Goal: Task Accomplishment & Management: Manage account settings

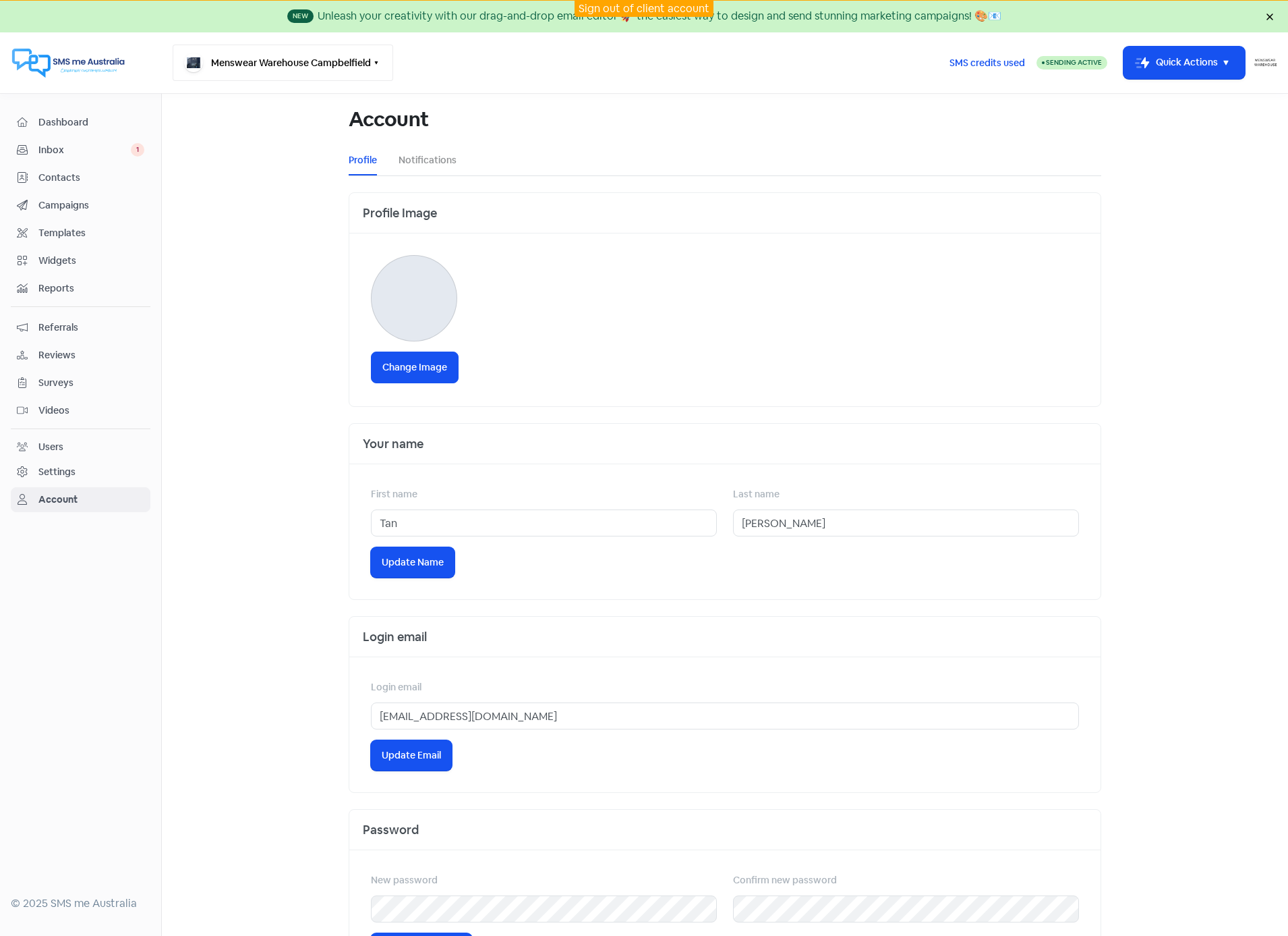
drag, startPoint x: 272, startPoint y: 64, endPoint x: 436, endPoint y: 94, distance: 166.7
click at [272, 64] on button "Menswear Warehouse Campbelfield" at bounding box center [283, 62] width 221 height 36
click at [646, 7] on link "Sign out of client account" at bounding box center [644, 8] width 131 height 14
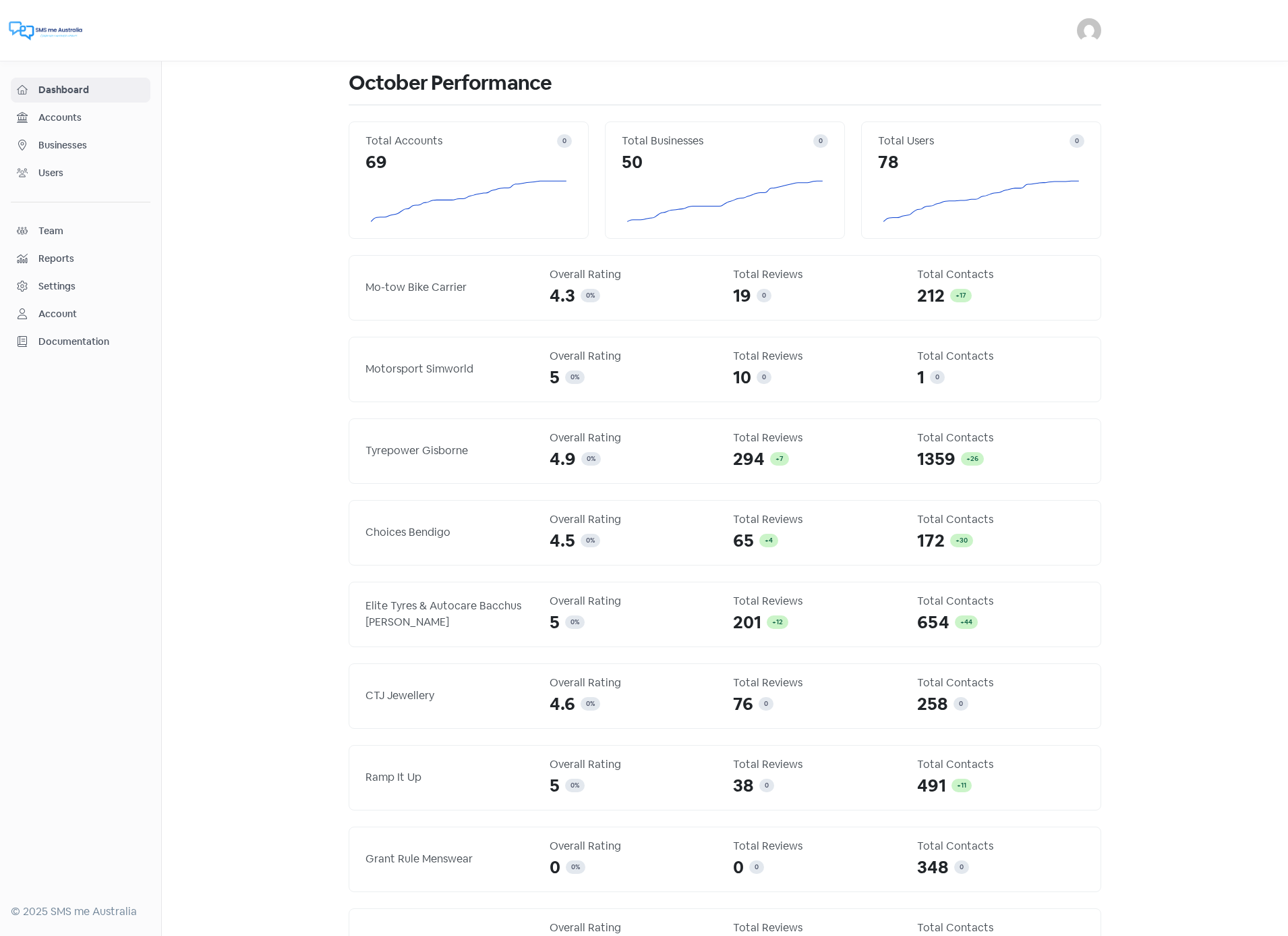
click at [60, 145] on span "Businesses" at bounding box center [91, 145] width 106 height 14
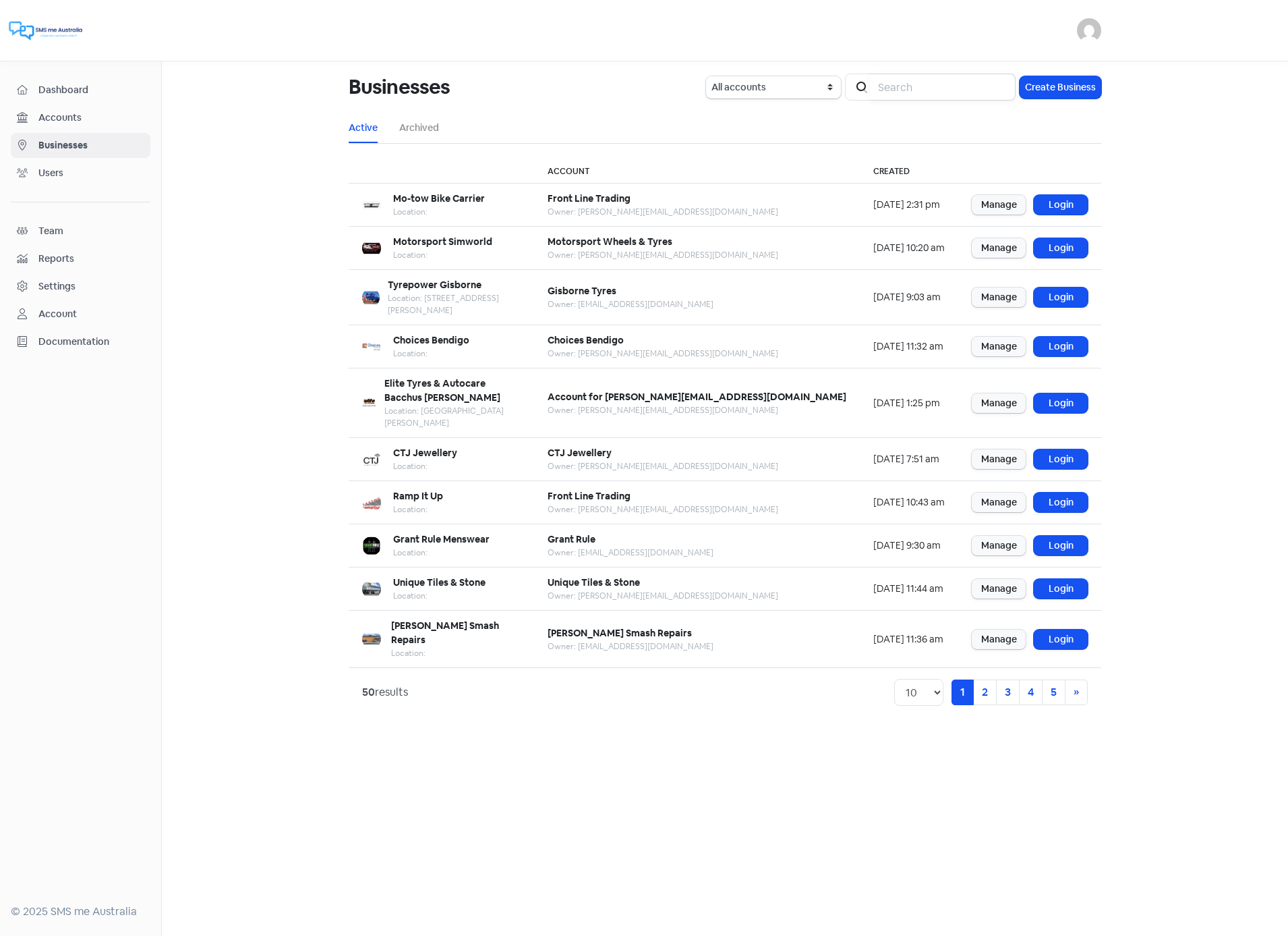
click at [915, 83] on input "search" at bounding box center [943, 87] width 146 height 27
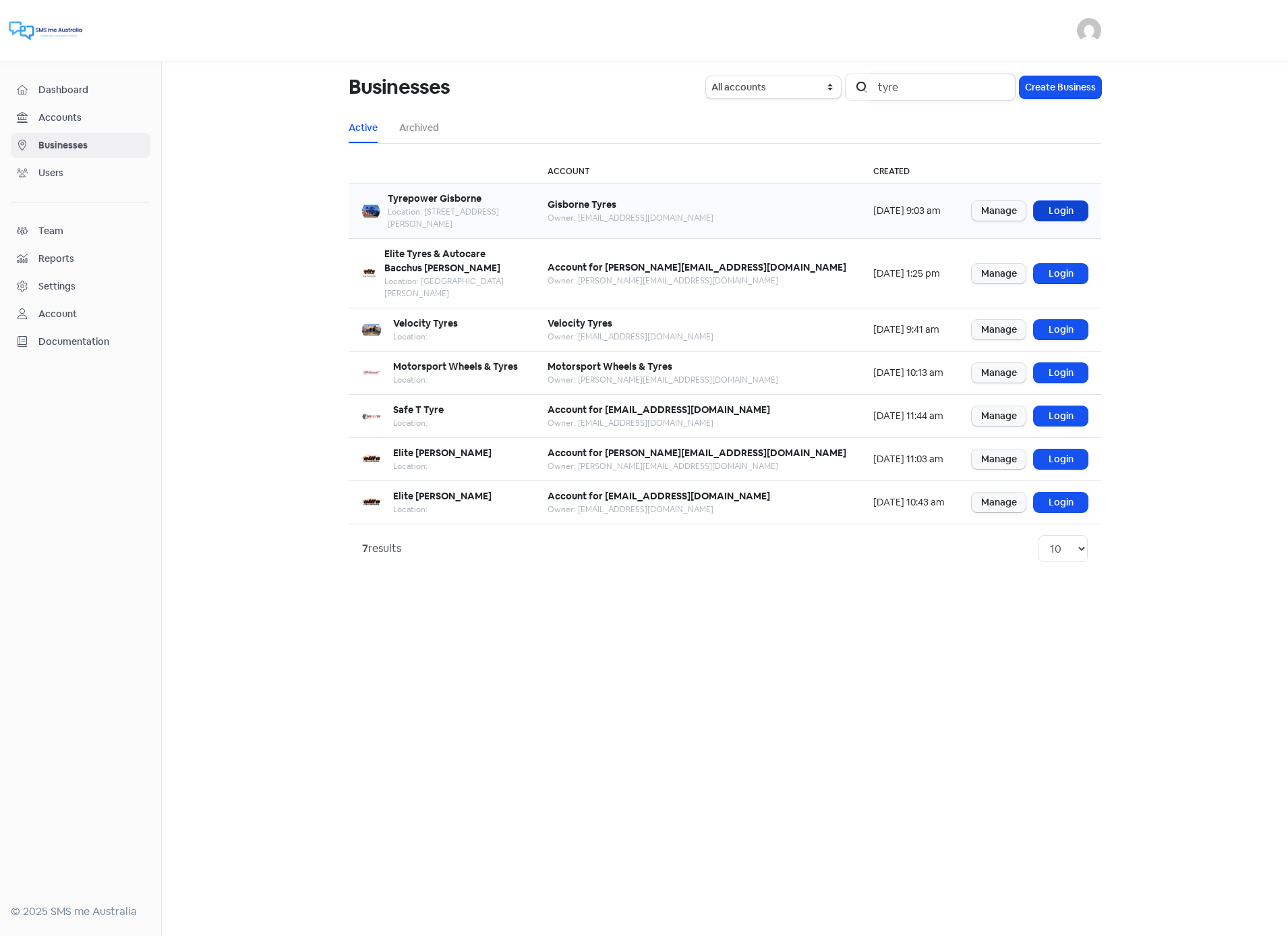
type input "tyre"
click at [1081, 204] on link "Login" at bounding box center [1061, 210] width 54 height 19
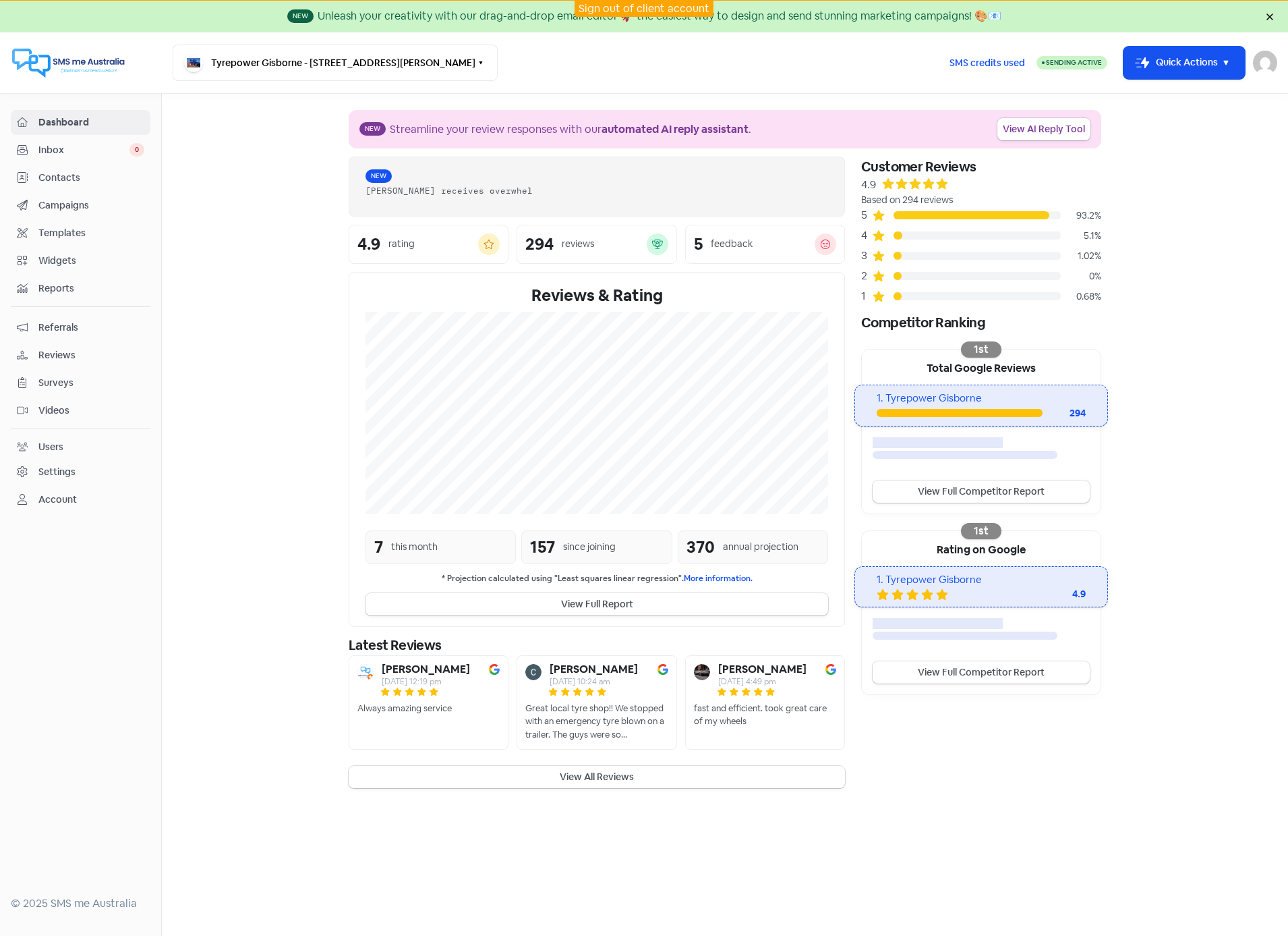
click at [60, 449] on div "Users" at bounding box center [51, 446] width 25 height 14
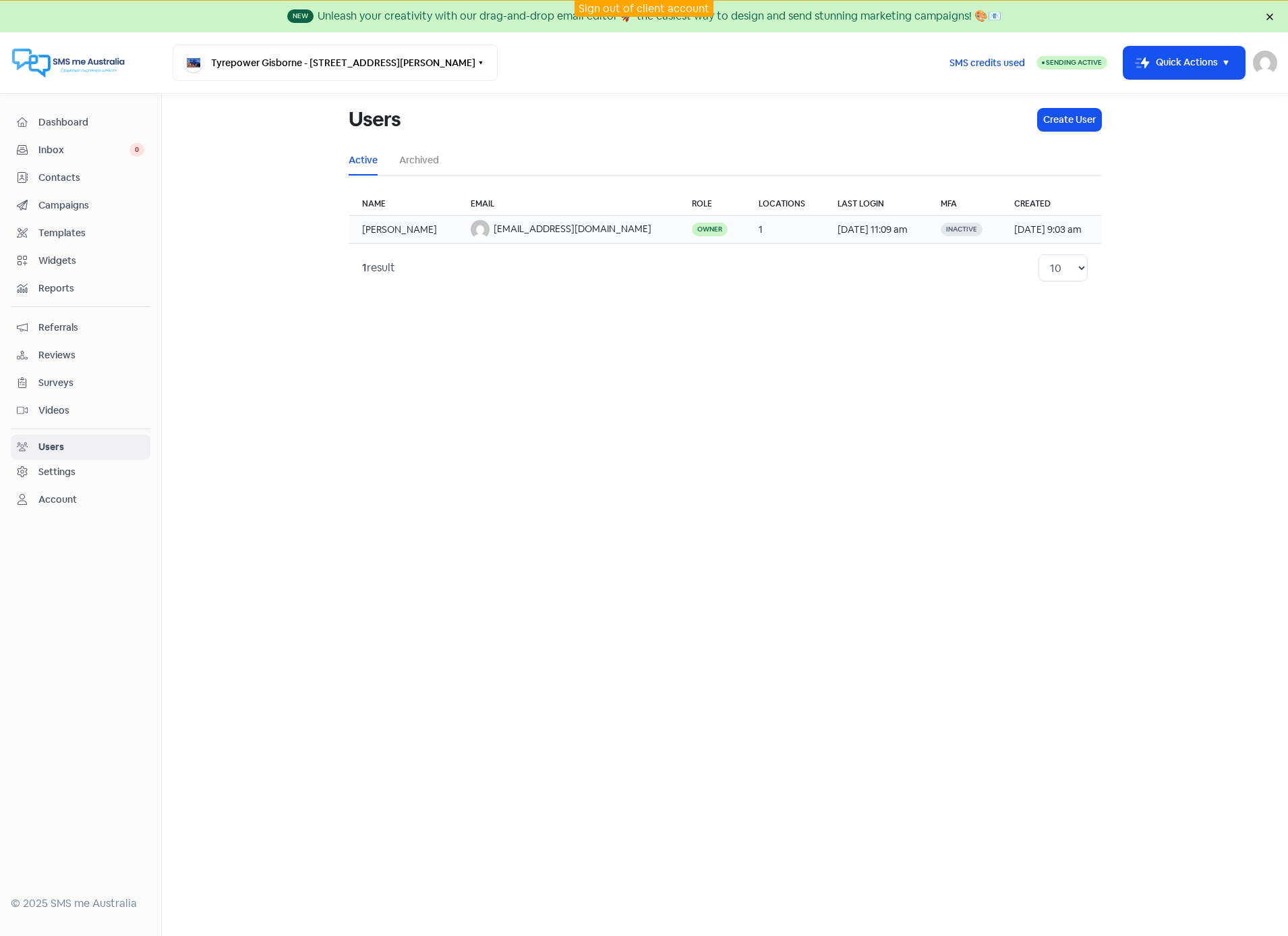
click at [432, 229] on td "[PERSON_NAME]" at bounding box center [402, 229] width 108 height 28
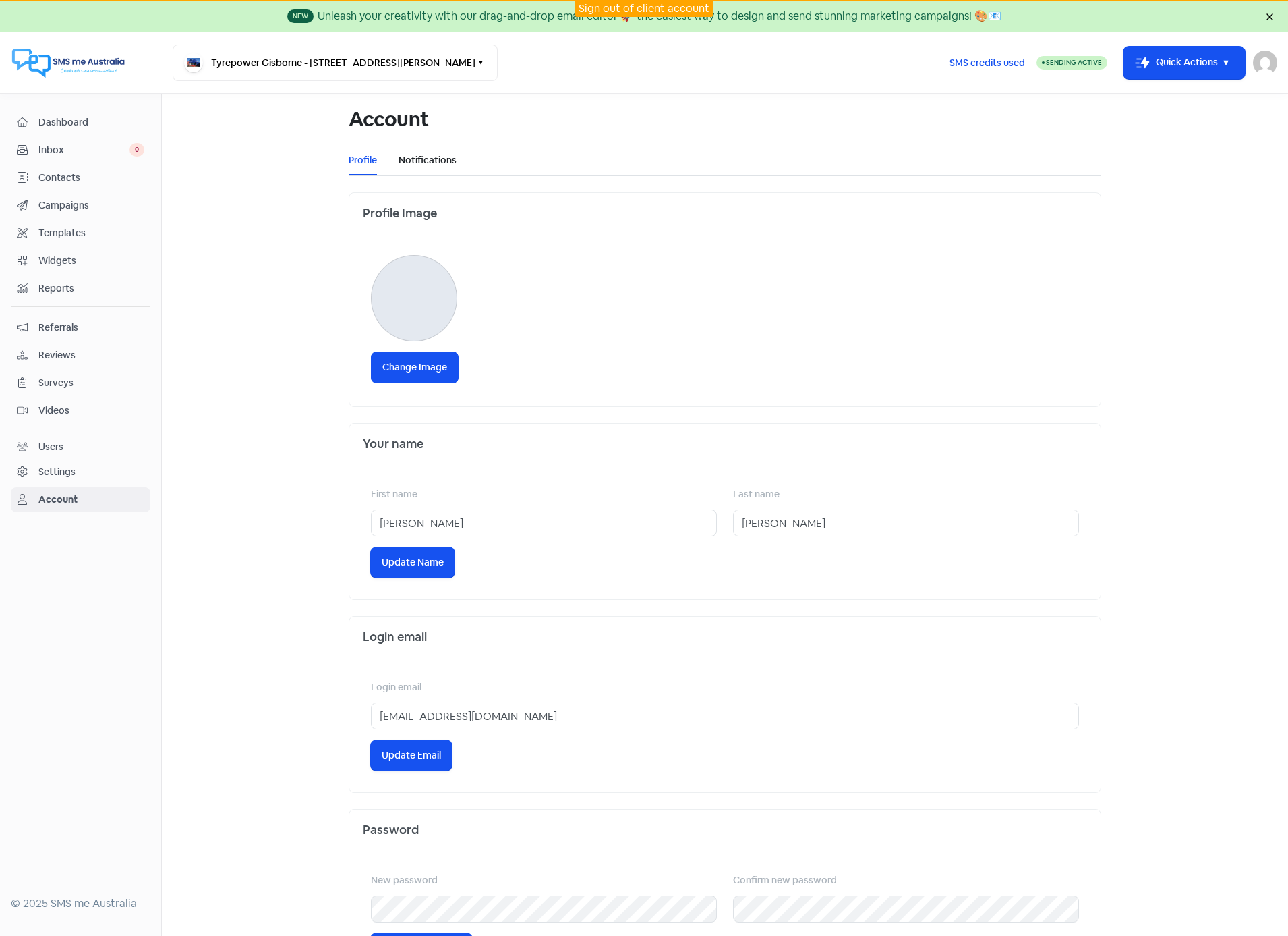
click at [407, 156] on link "Notifications" at bounding box center [427, 160] width 58 height 14
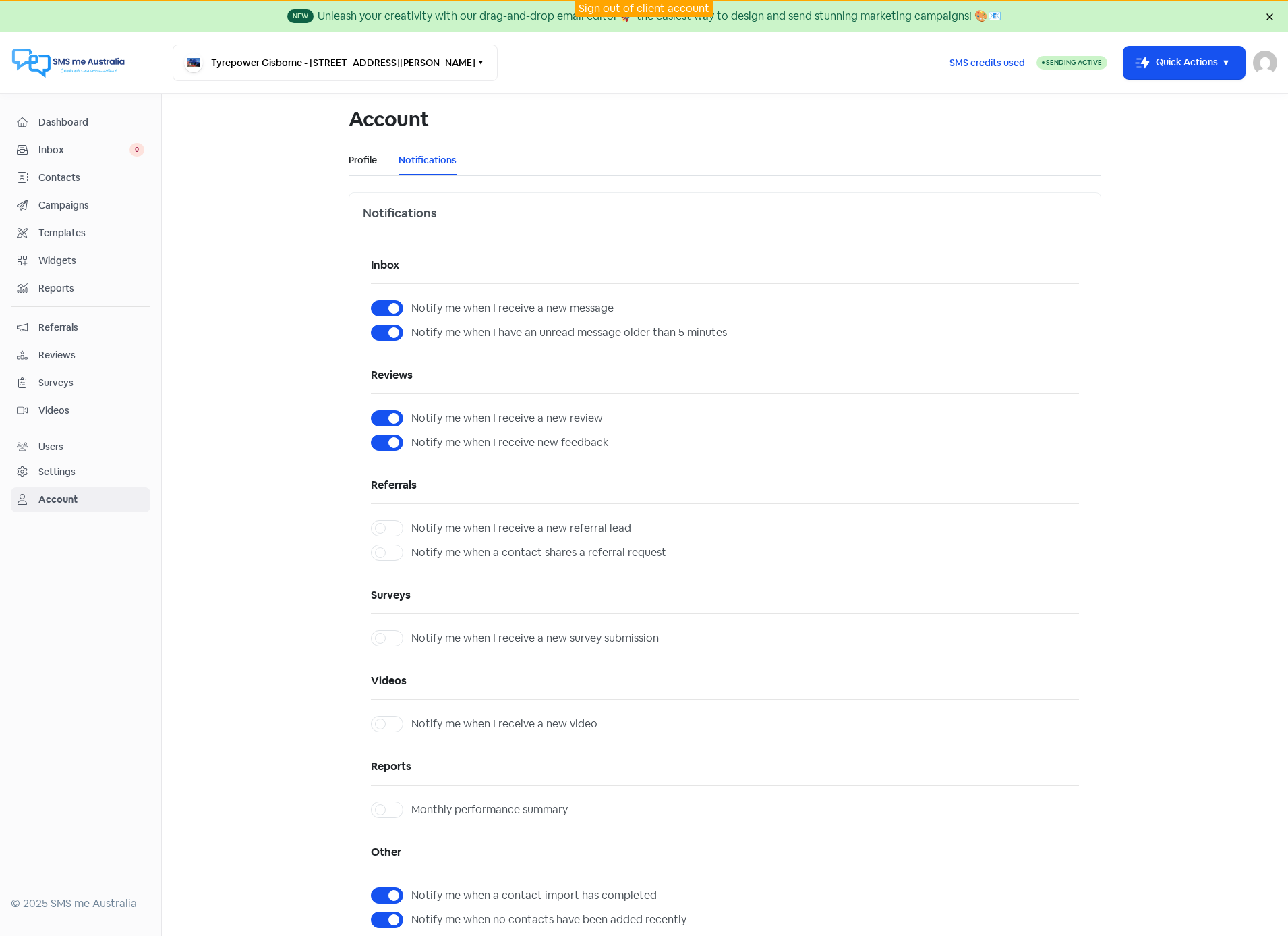
click at [360, 164] on link "Profile" at bounding box center [363, 160] width 29 height 14
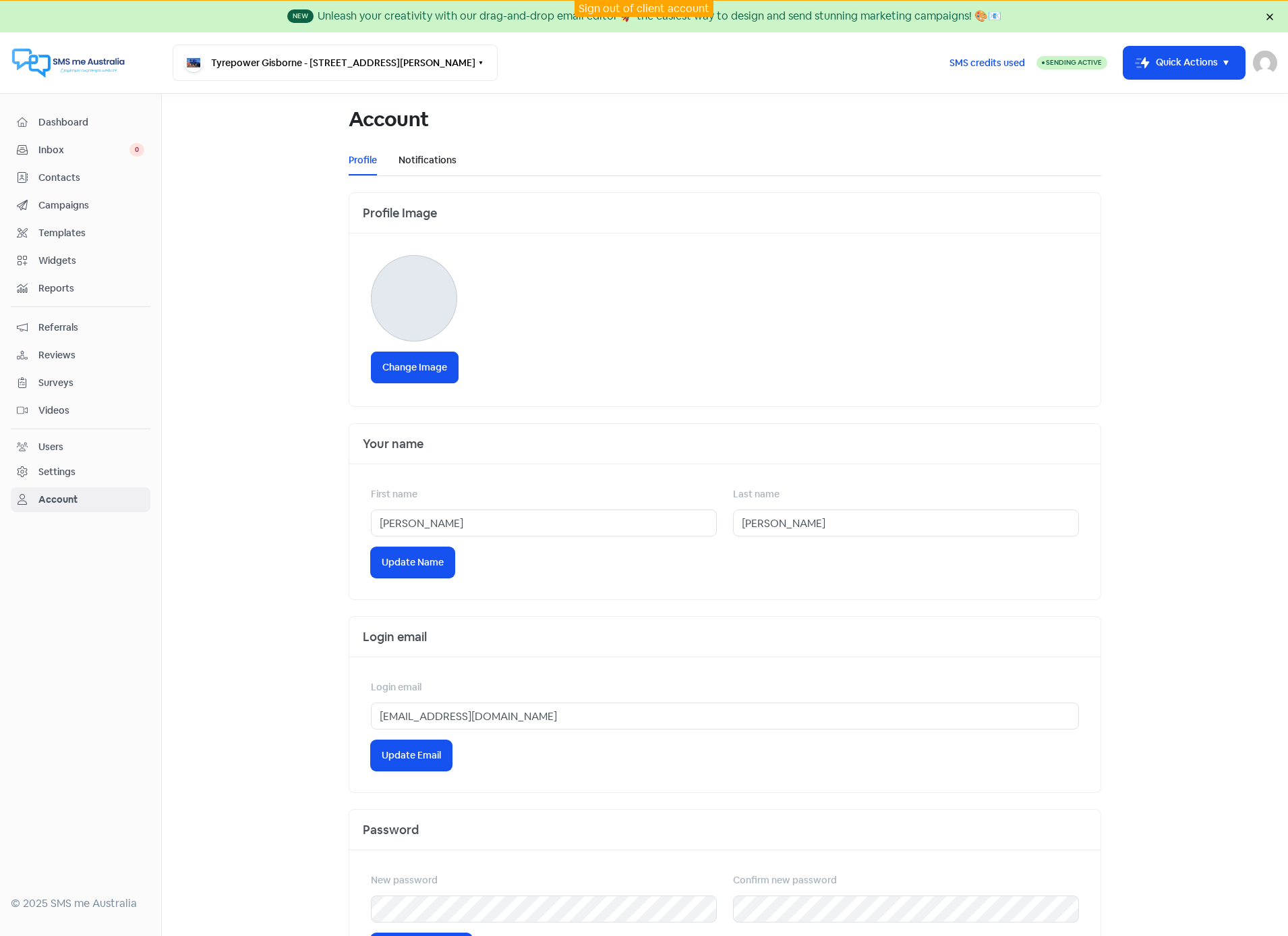
click at [420, 157] on link "Notifications" at bounding box center [427, 160] width 58 height 14
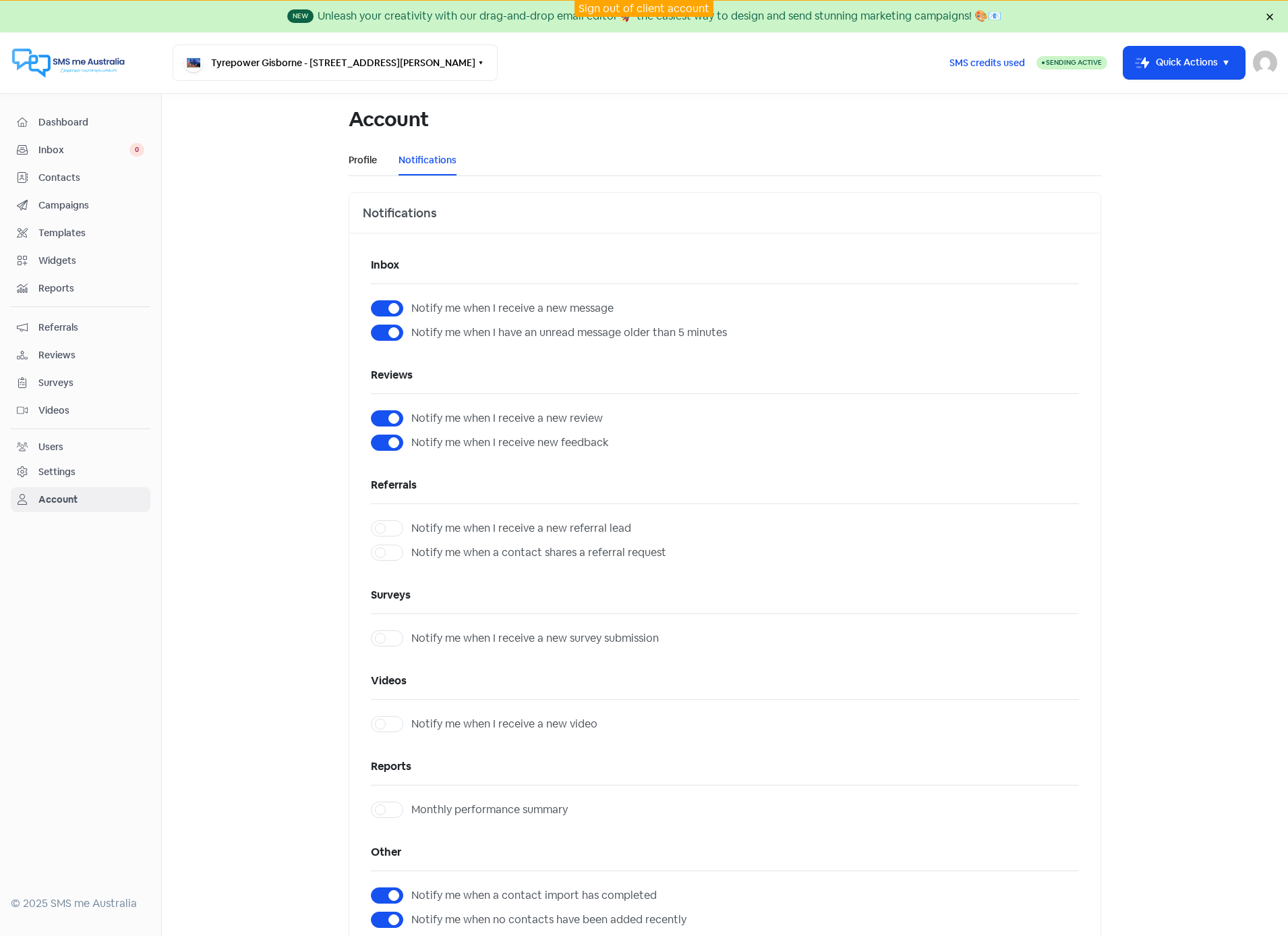
click at [348, 157] on link "Profile" at bounding box center [363, 160] width 29 height 14
